Goal: Check status

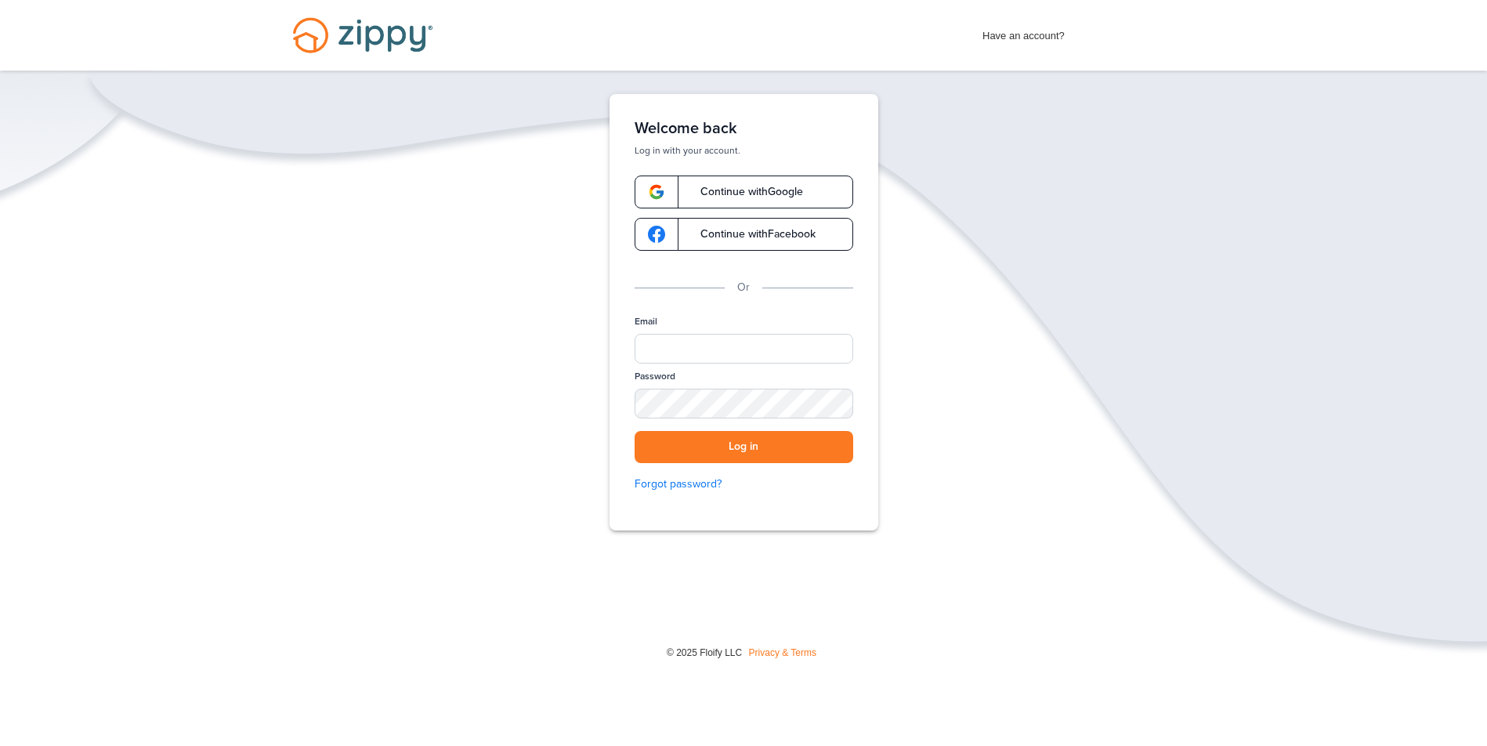
click at [766, 186] on span "Continue with Google" at bounding box center [744, 191] width 118 height 11
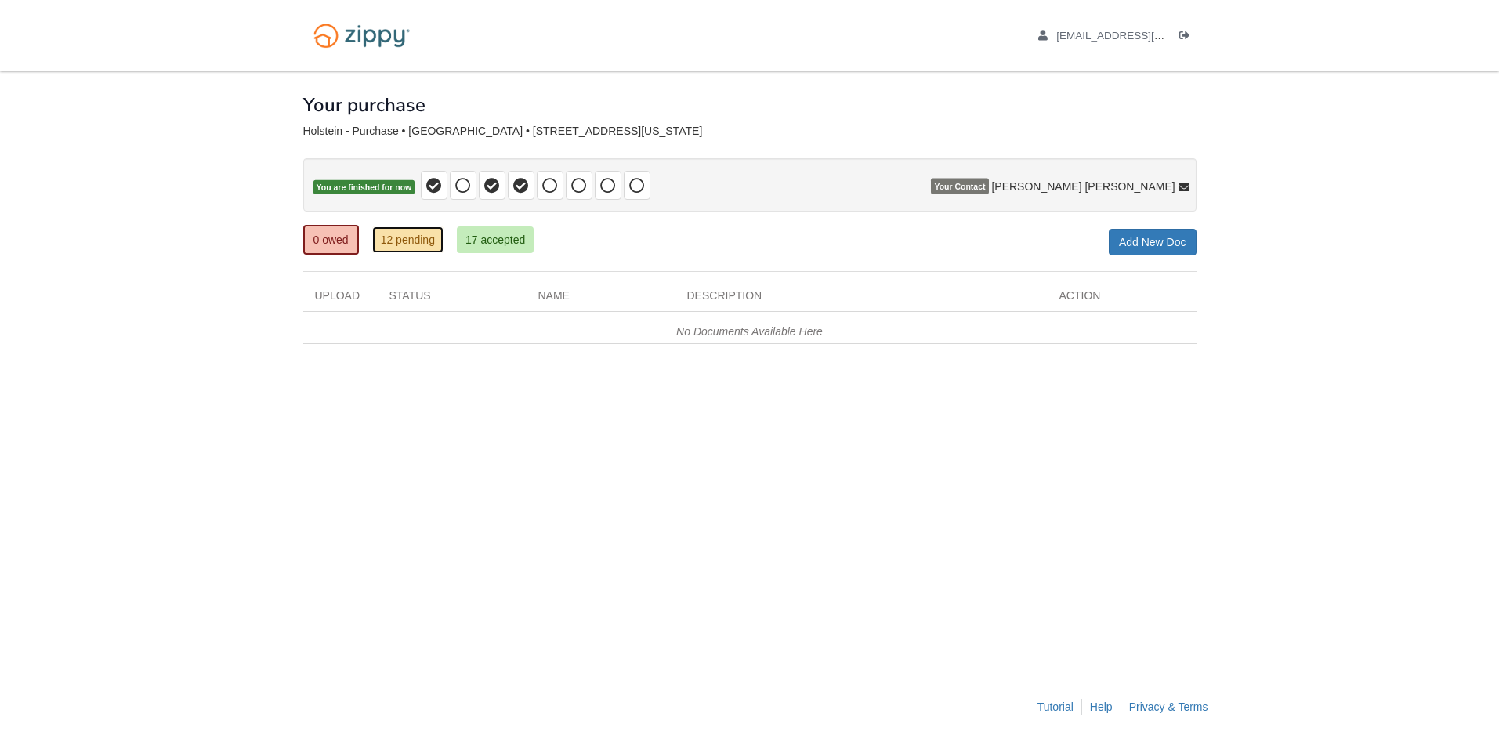
click at [414, 252] on link "12 pending" at bounding box center [407, 239] width 71 height 27
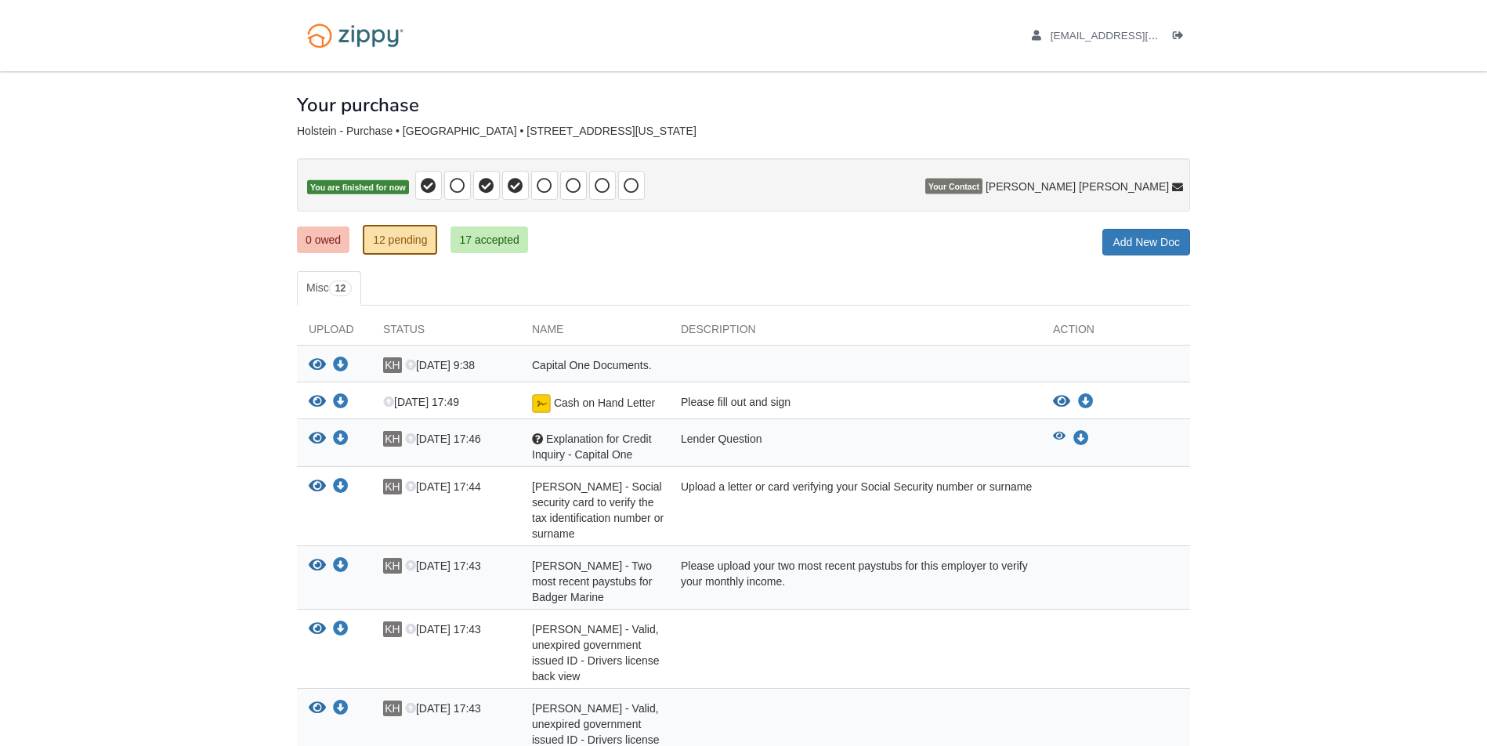
scroll to position [78, 0]
